Goal: Task Accomplishment & Management: Manage account settings

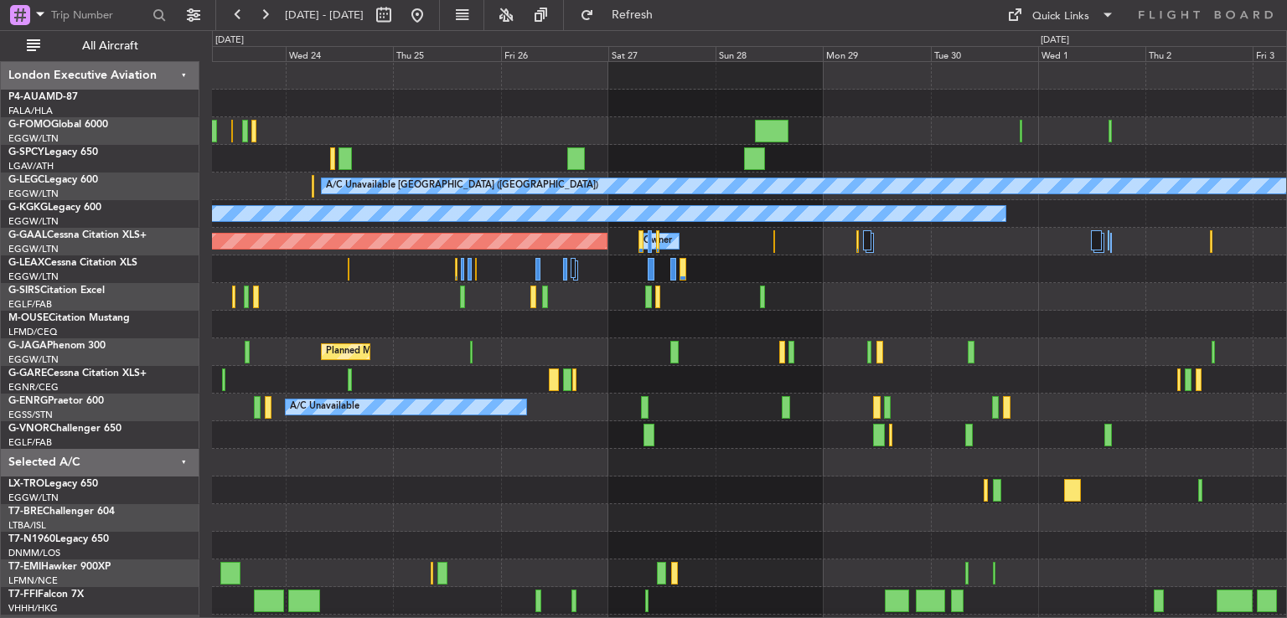
click at [405, 490] on div at bounding box center [749, 491] width 1074 height 28
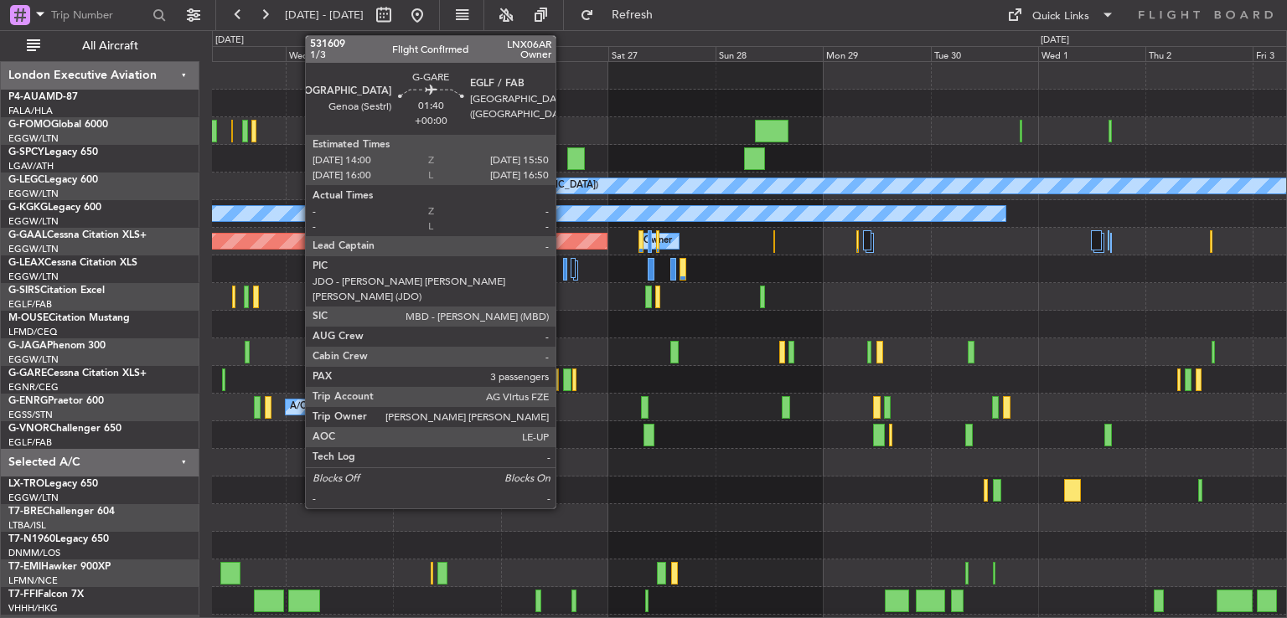
click at [563, 385] on div at bounding box center [567, 380] width 8 height 23
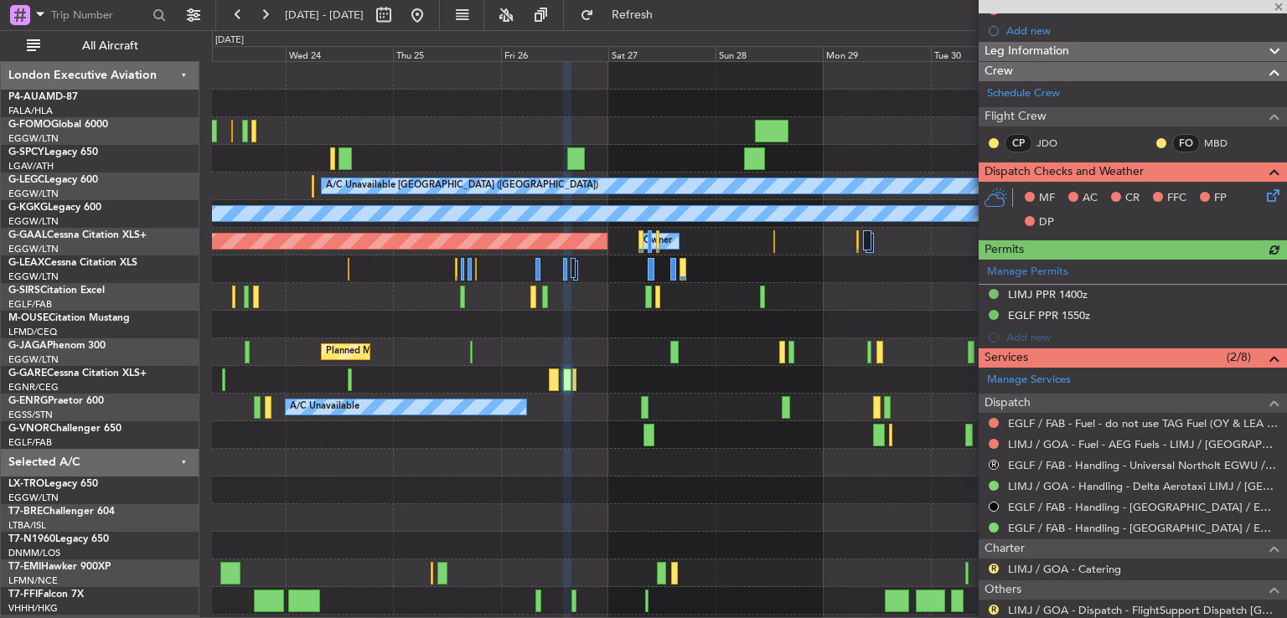
scroll to position [271, 0]
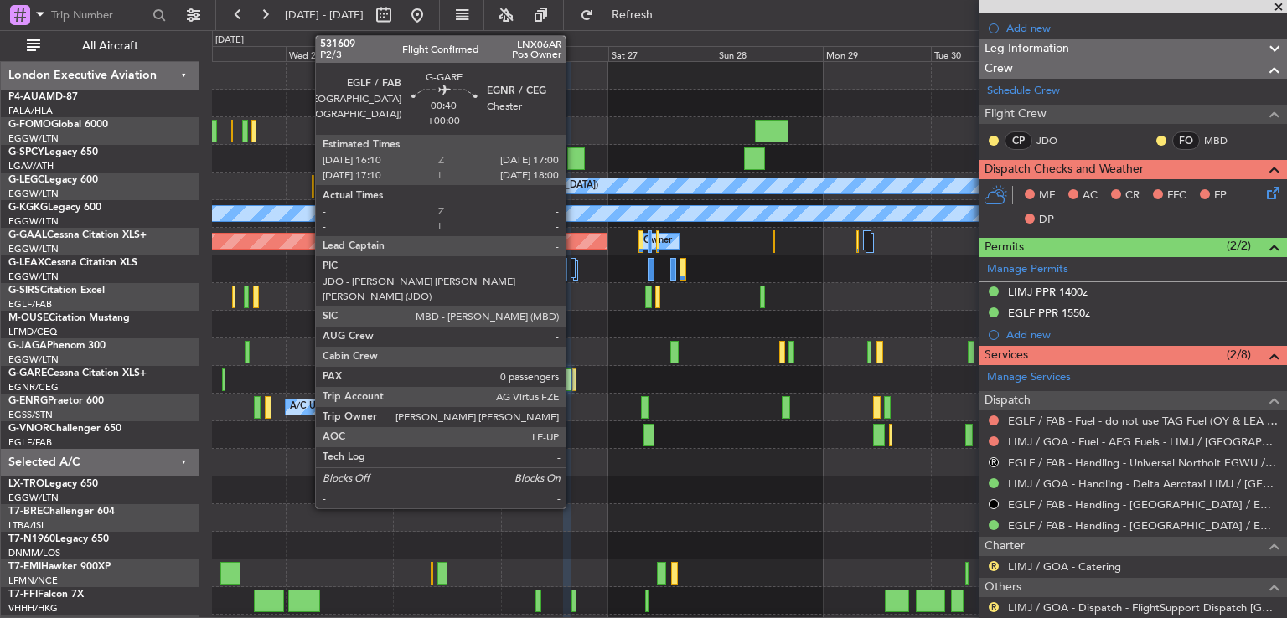
click at [573, 381] on div at bounding box center [574, 380] width 4 height 23
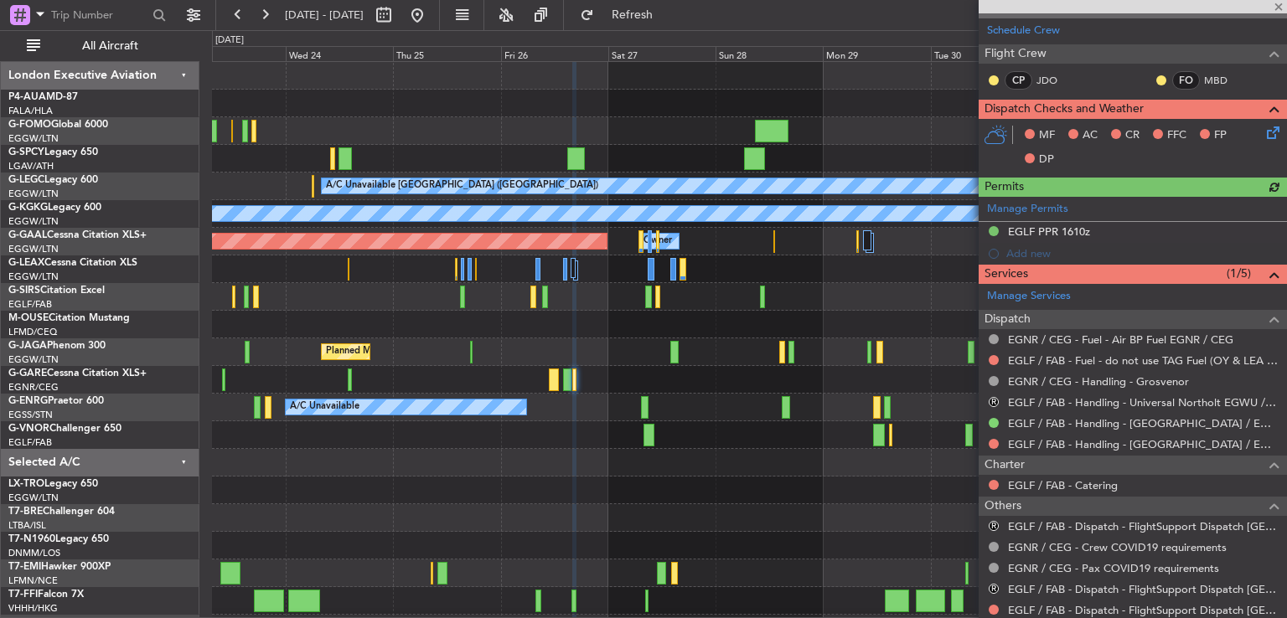
scroll to position [328, 0]
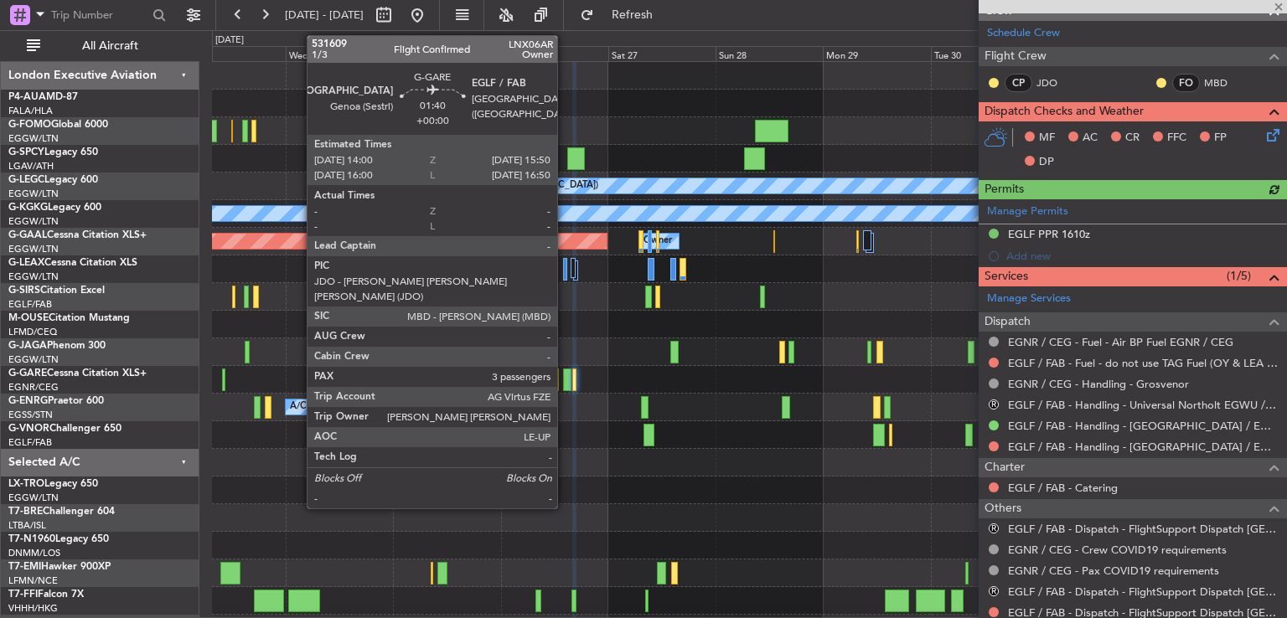
click at [565, 373] on div at bounding box center [567, 380] width 8 height 23
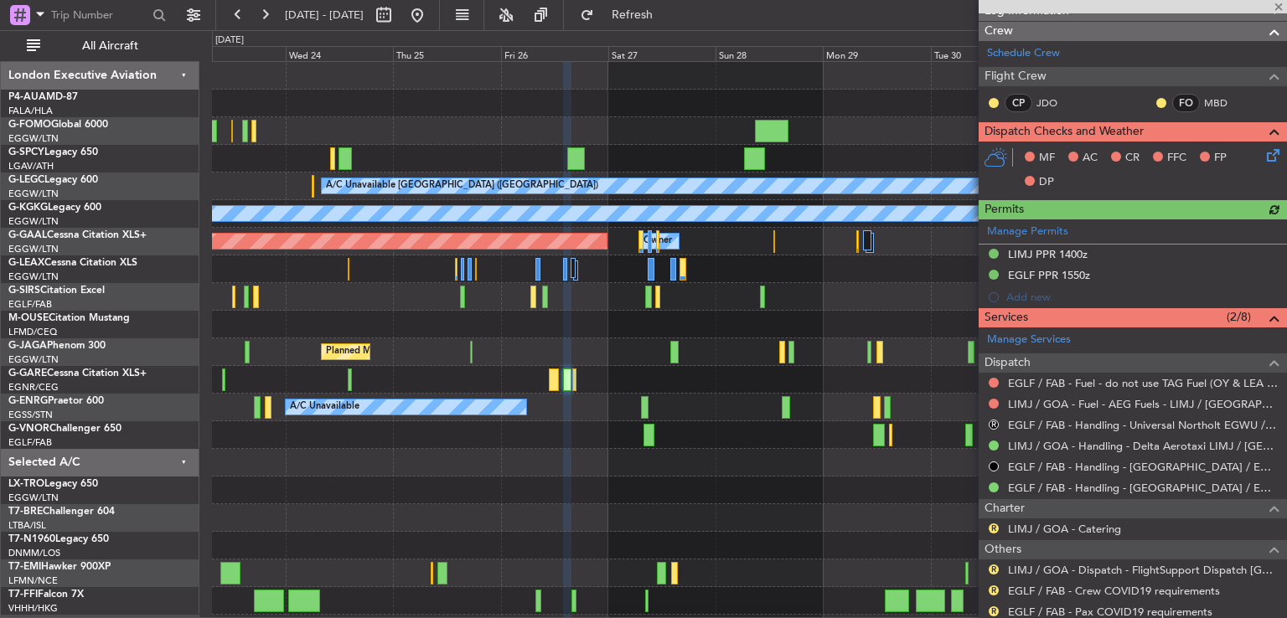
scroll to position [308, 0]
click at [1042, 276] on div "EGLF PPR 1550z" at bounding box center [1049, 275] width 82 height 14
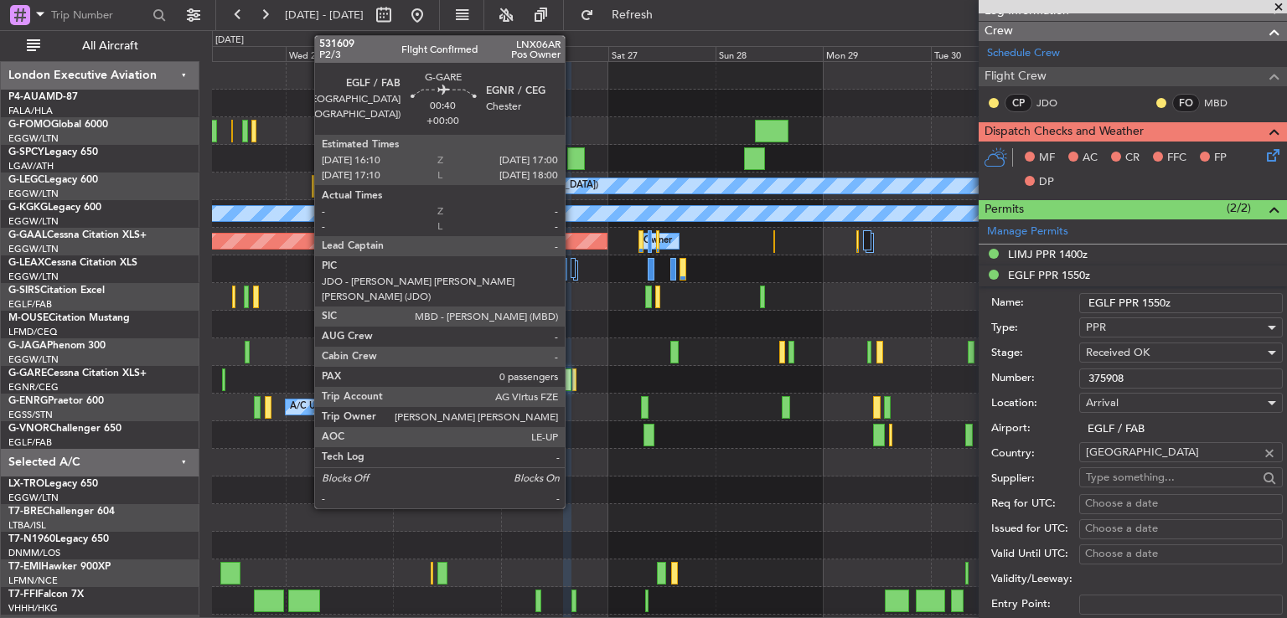
click at [572, 383] on div at bounding box center [574, 380] width 4 height 23
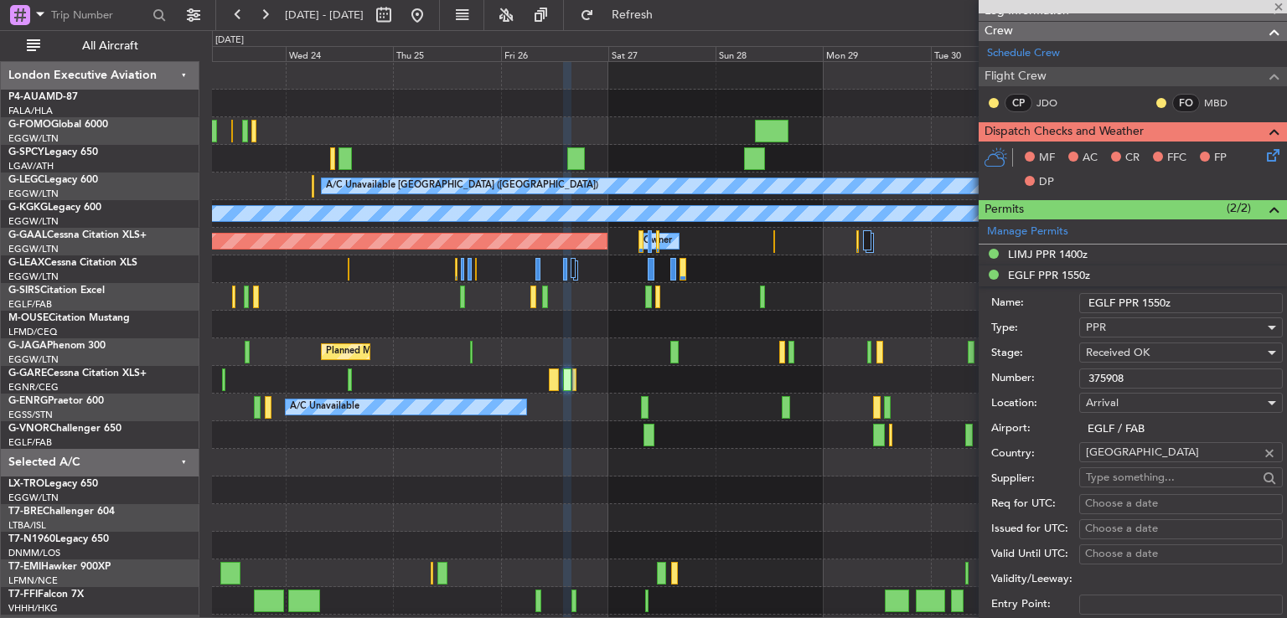
type input "0"
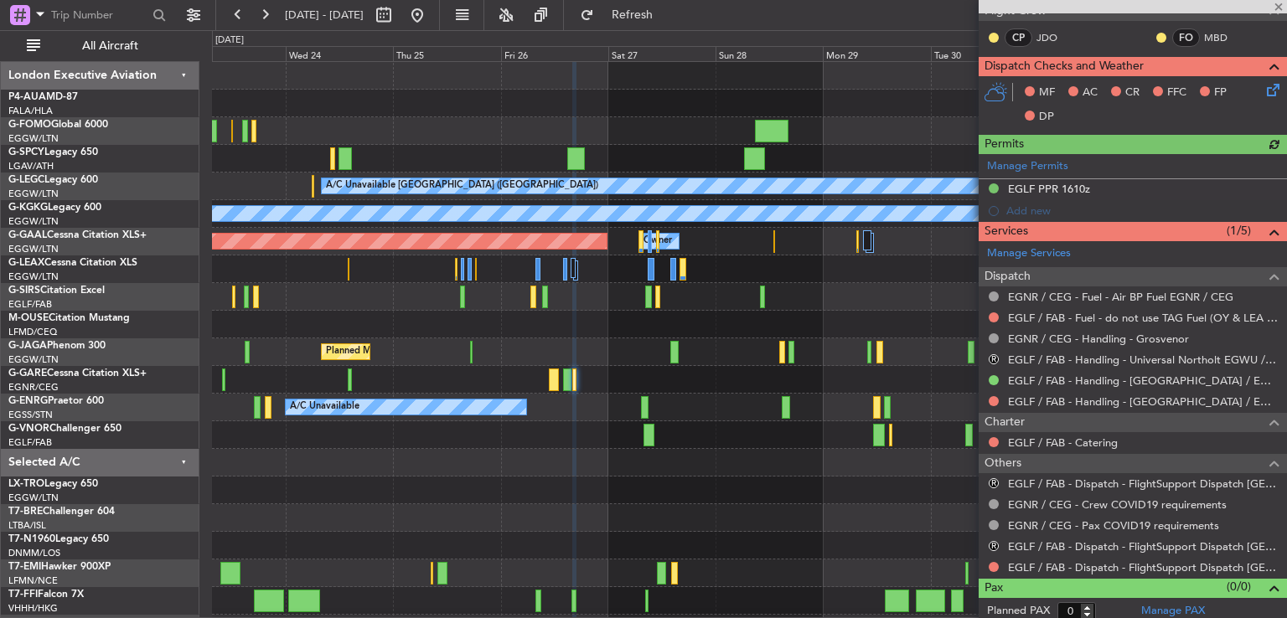
scroll to position [377, 0]
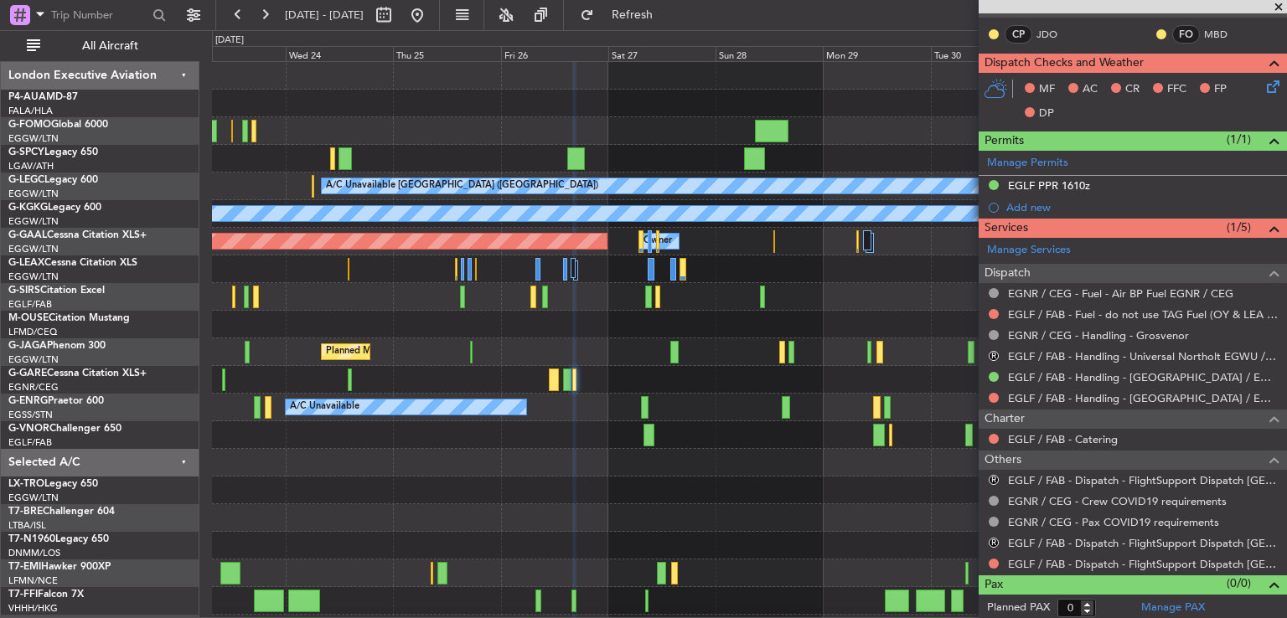
click at [1066, 183] on div "EGLF PPR 1610z" at bounding box center [1049, 185] width 82 height 14
click at [1275, 7] on div at bounding box center [1132, 6] width 308 height 13
click at [1278, 9] on div at bounding box center [1132, 6] width 308 height 13
click at [1278, 9] on span at bounding box center [1278, 7] width 17 height 15
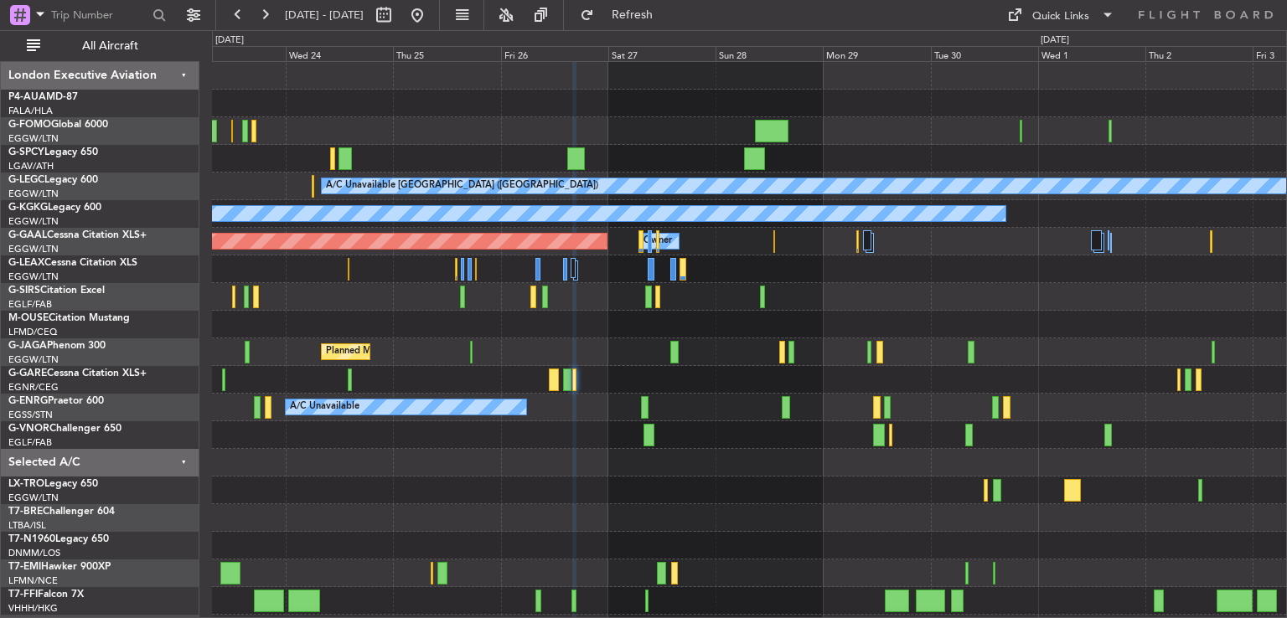
scroll to position [0, 0]
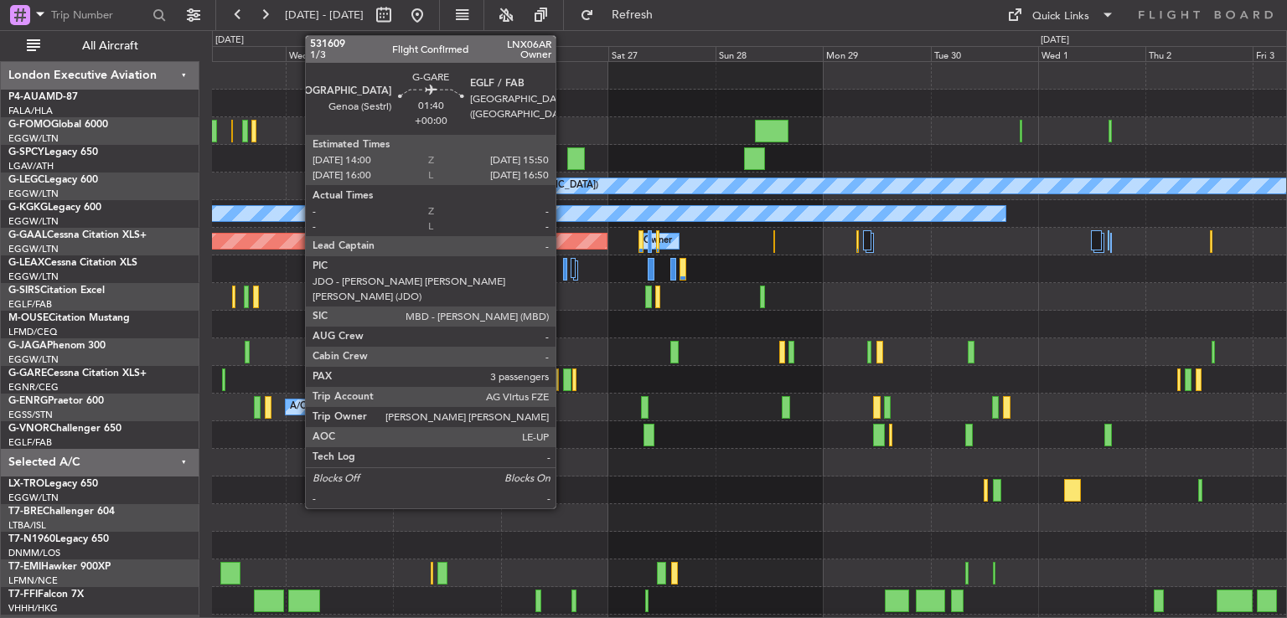
click at [563, 381] on div at bounding box center [567, 380] width 8 height 23
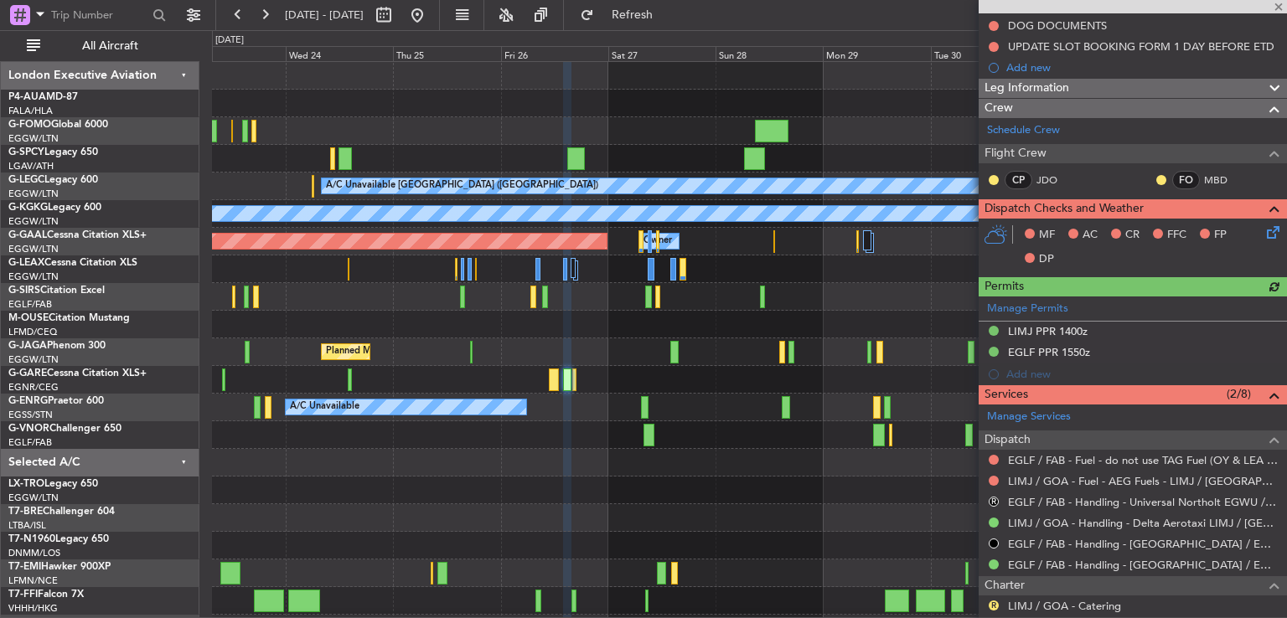
scroll to position [491, 0]
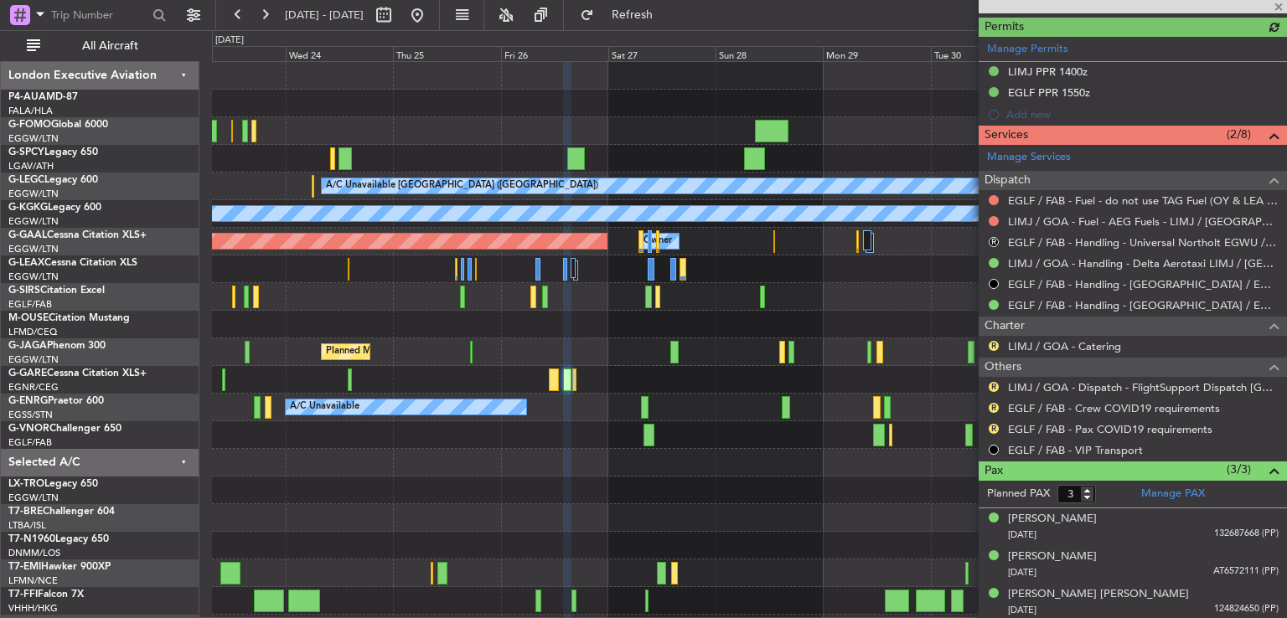
click at [1062, 87] on div "Manage Permits LIMJ PPR 1400z EGLF PPR 1550z Add new" at bounding box center [1132, 81] width 308 height 89
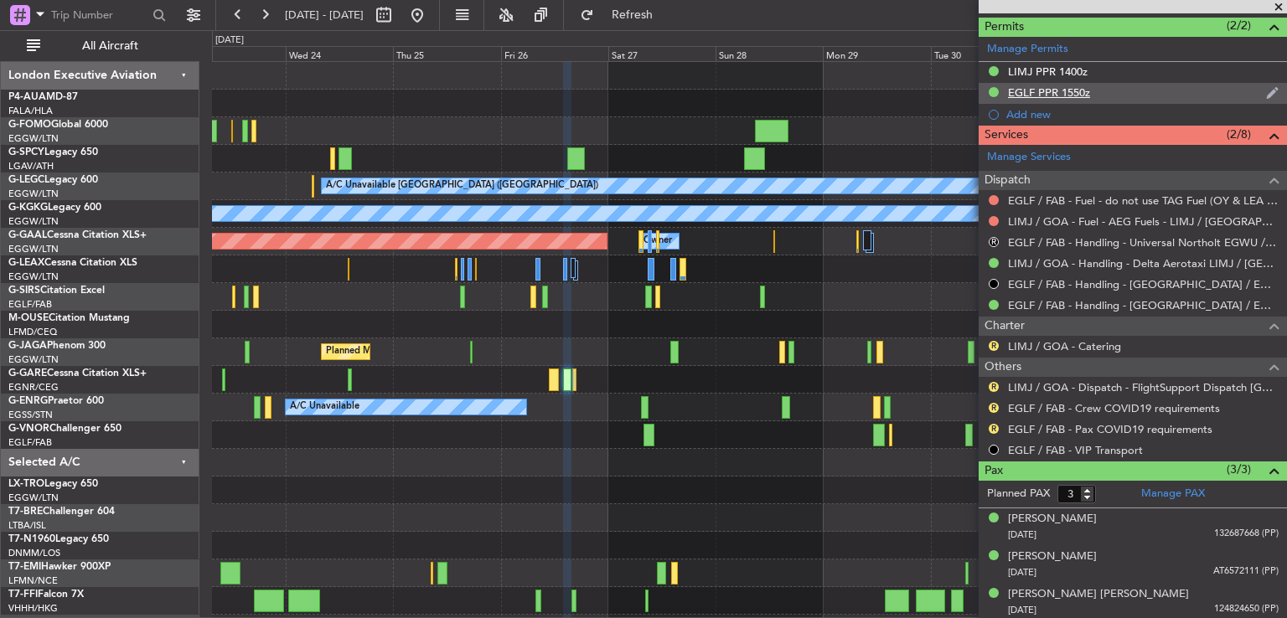
click at [1045, 93] on div "EGLF PPR 1550z" at bounding box center [1049, 92] width 82 height 14
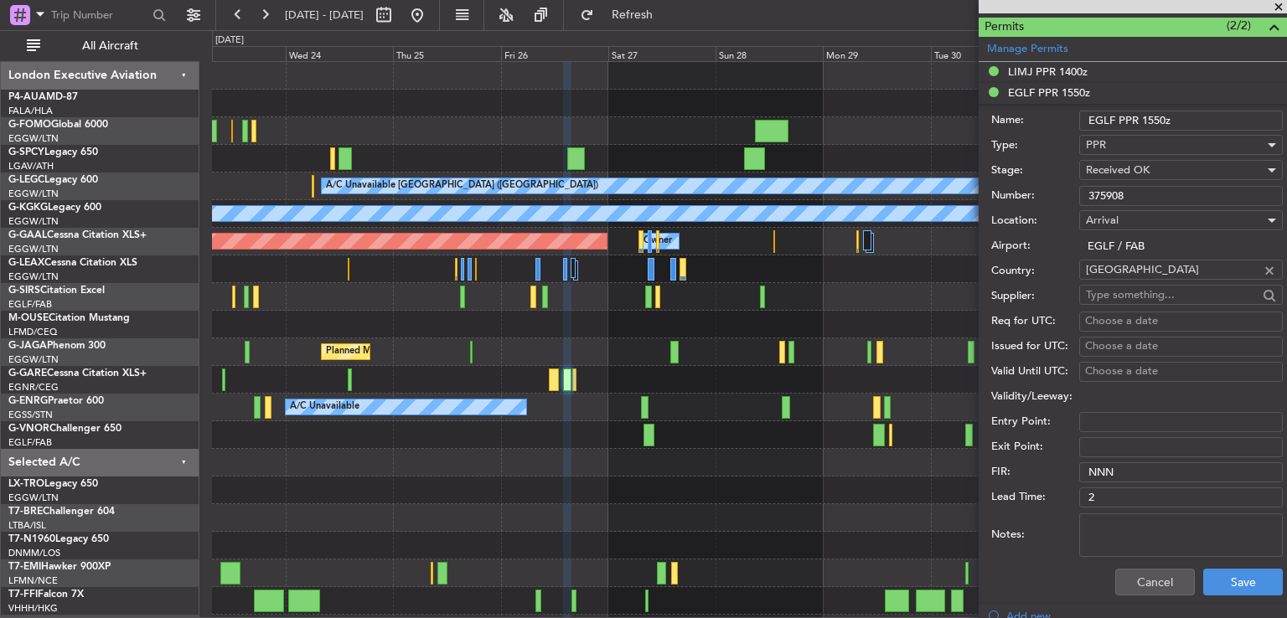
click at [1141, 188] on input "375908" at bounding box center [1181, 196] width 204 height 20
drag, startPoint x: 1141, startPoint y: 187, endPoint x: 891, endPoint y: 168, distance: 250.4
click at [891, 168] on fb-app "[DATE] - [DATE] Refresh Quick Links All Aircraft A/C Unavailable [GEOGRAPHIC_DA…" at bounding box center [643, 316] width 1287 height 606
click at [1129, 584] on button "Cancel" at bounding box center [1155, 582] width 80 height 27
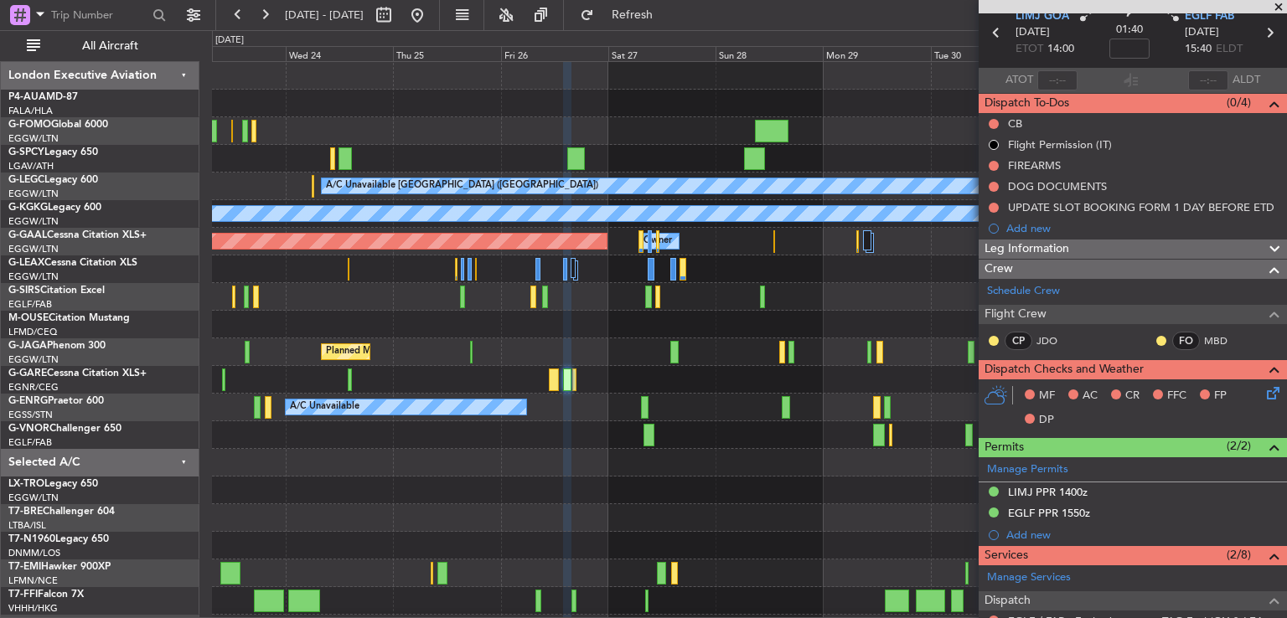
scroll to position [0, 0]
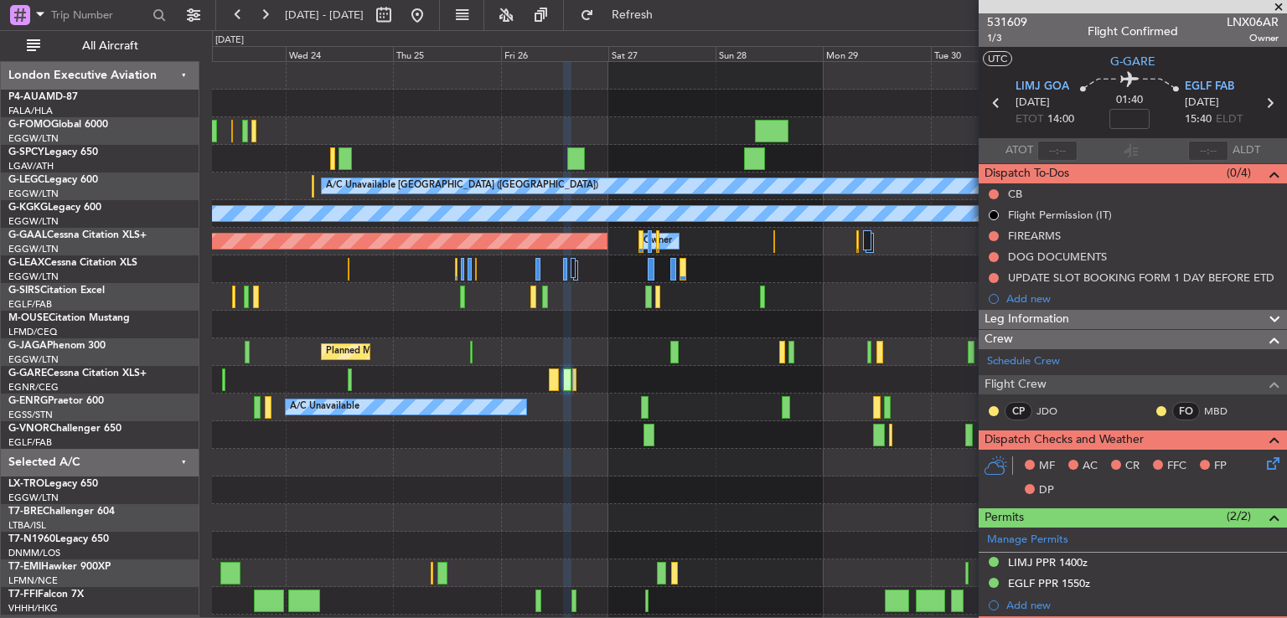
click at [1275, 5] on span at bounding box center [1278, 7] width 17 height 15
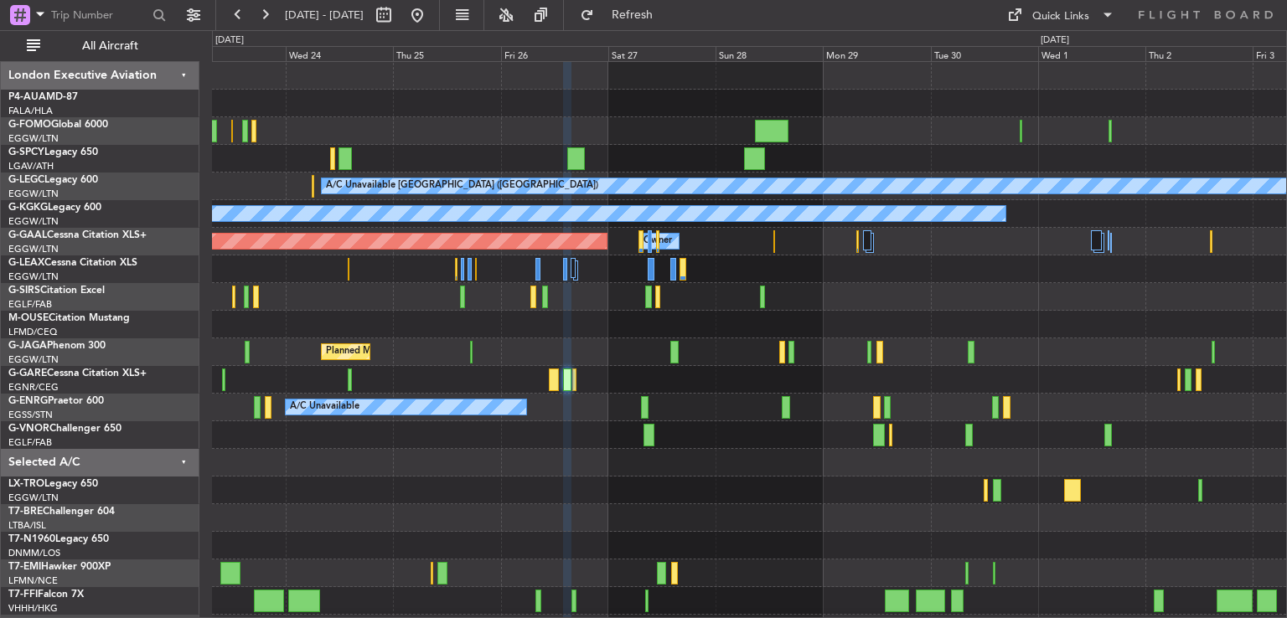
type input "0"
